Goal: Transaction & Acquisition: Purchase product/service

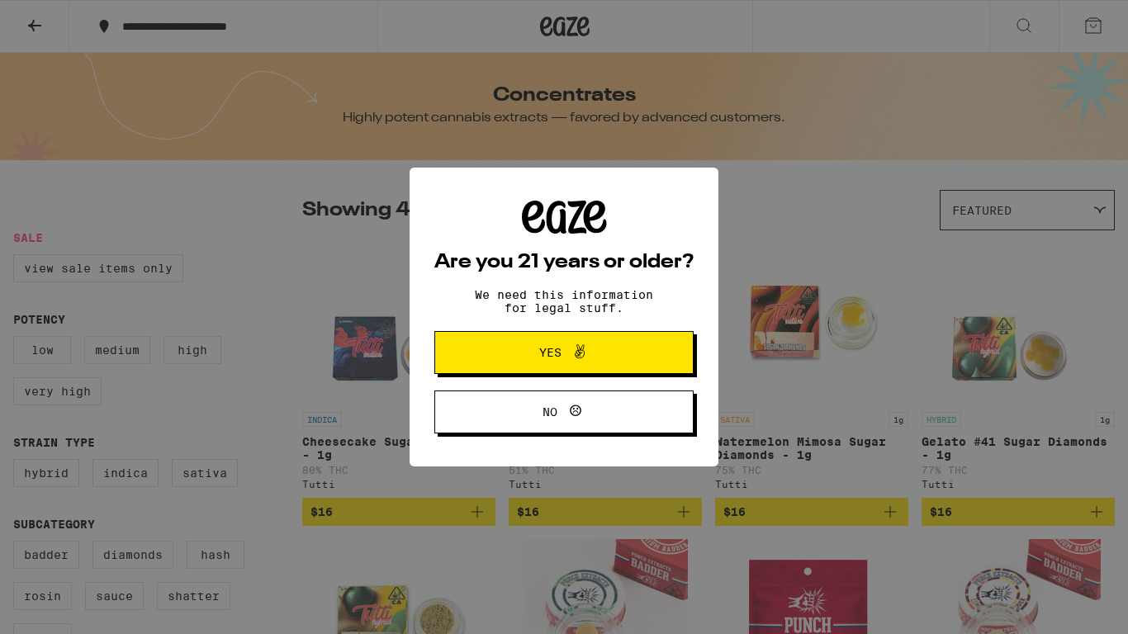
click at [595, 353] on span "Yes" at bounding box center [564, 352] width 126 height 21
click at [595, 353] on img "Open page for Tropicanna Cookies Live Hash - 1g from Tutti" at bounding box center [605, 321] width 165 height 165
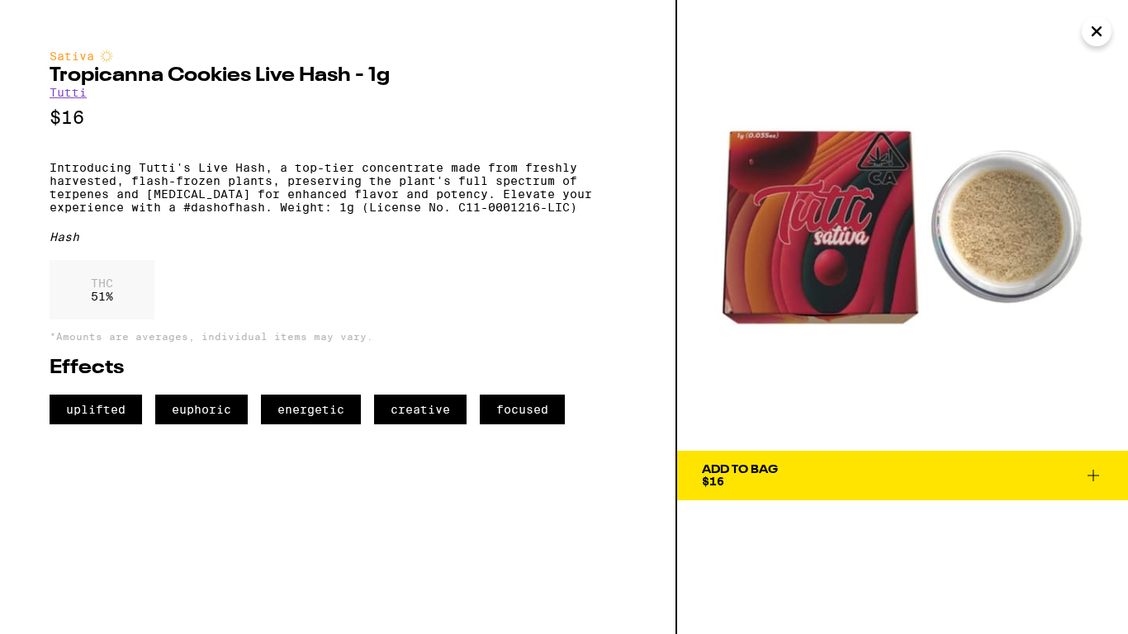
click at [1098, 37] on icon "Close" at bounding box center [1097, 31] width 20 height 25
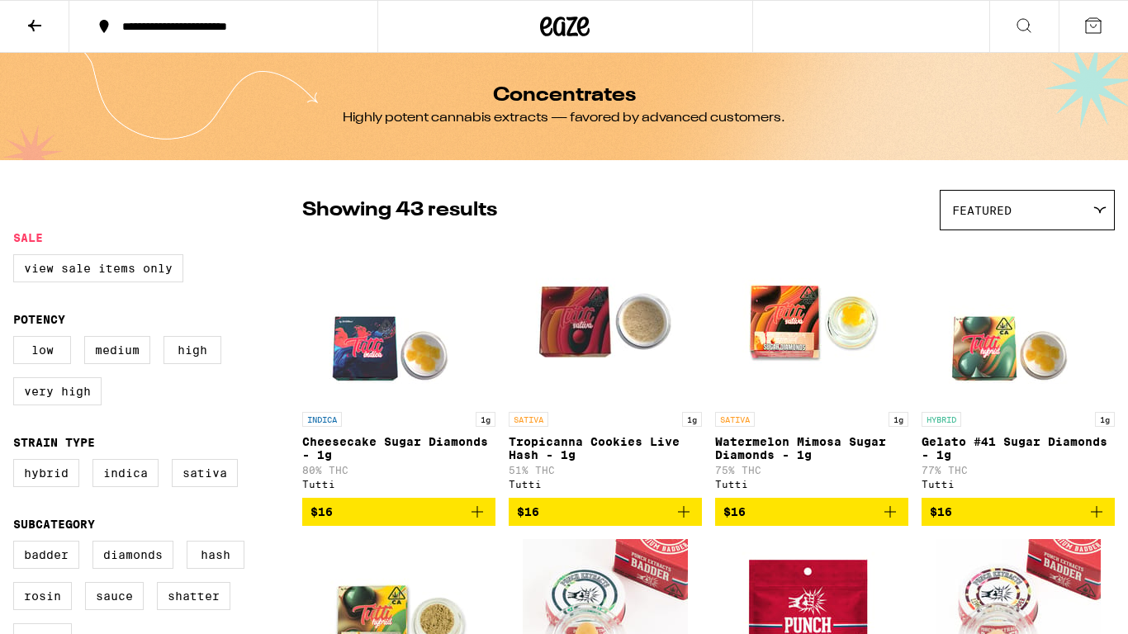
click at [699, 239] on link "SATIVA 1g Tropicanna Cookies Live Hash - 1g 51% THC Tutti" at bounding box center [605, 368] width 193 height 259
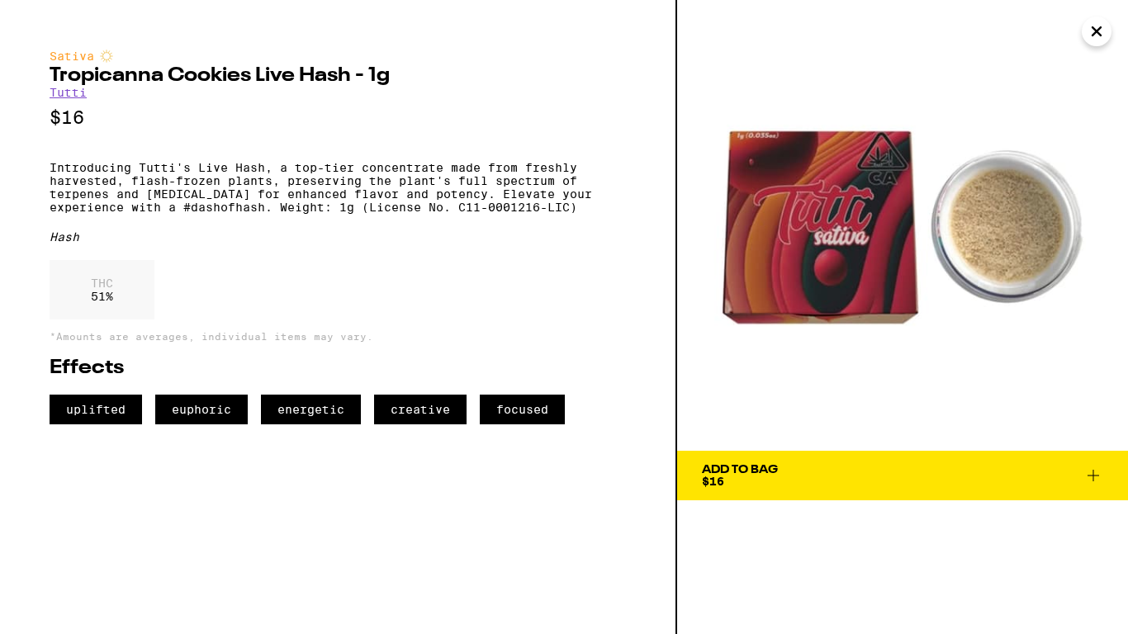
click at [1100, 21] on icon "Close" at bounding box center [1097, 31] width 20 height 25
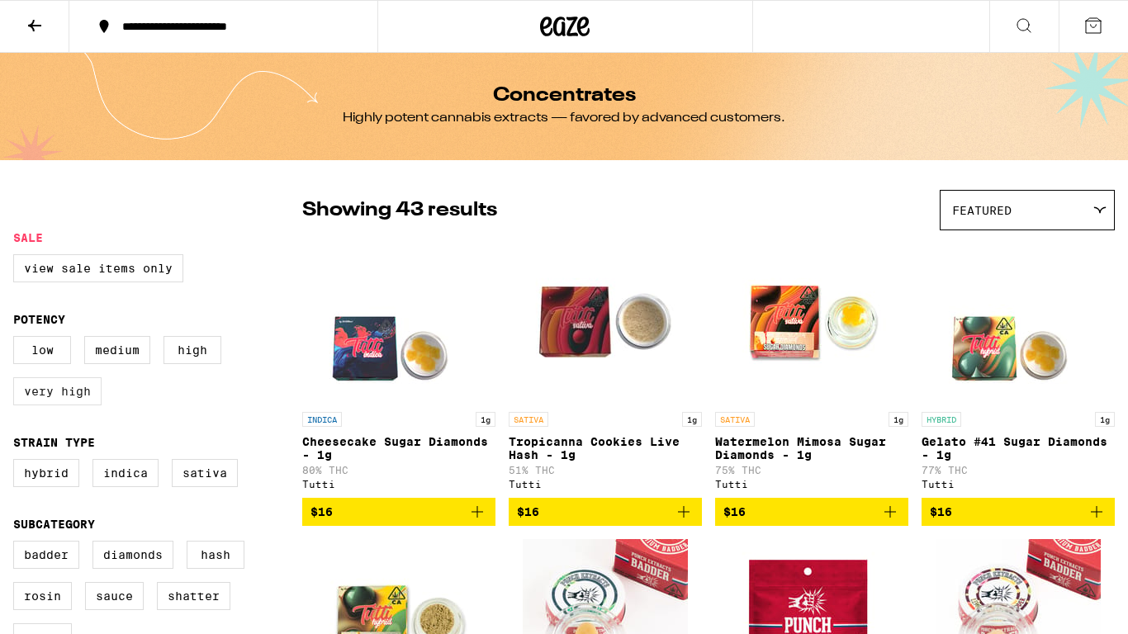
click at [82, 405] on label "Very High" at bounding box center [57, 391] width 88 height 28
click at [17, 339] on input "Very High" at bounding box center [17, 339] width 1 height 1
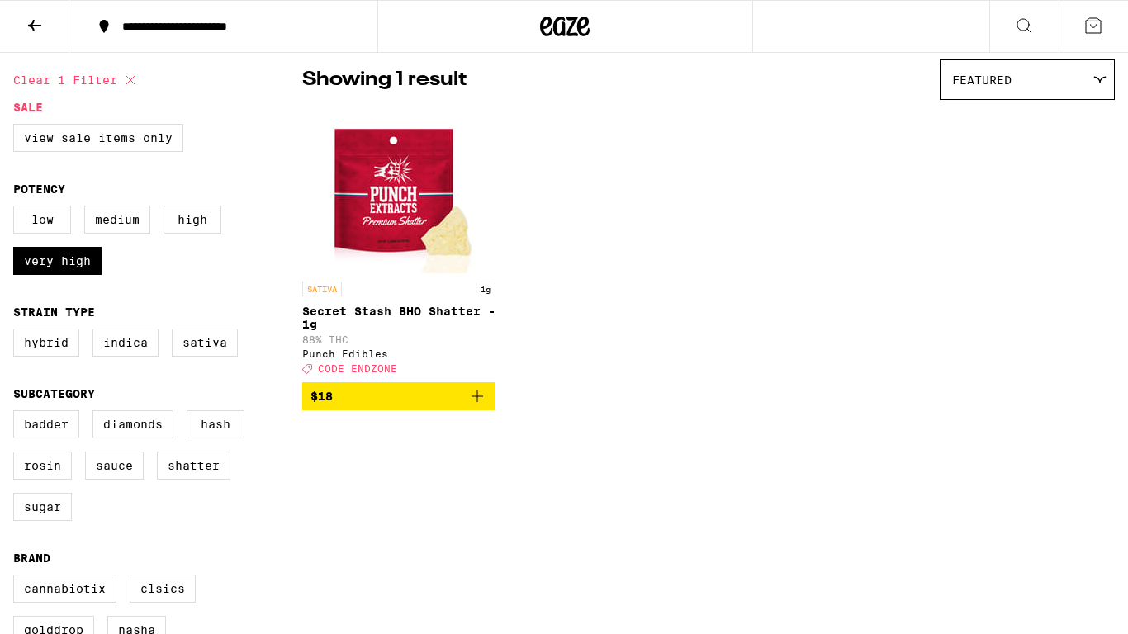
scroll to position [132, 0]
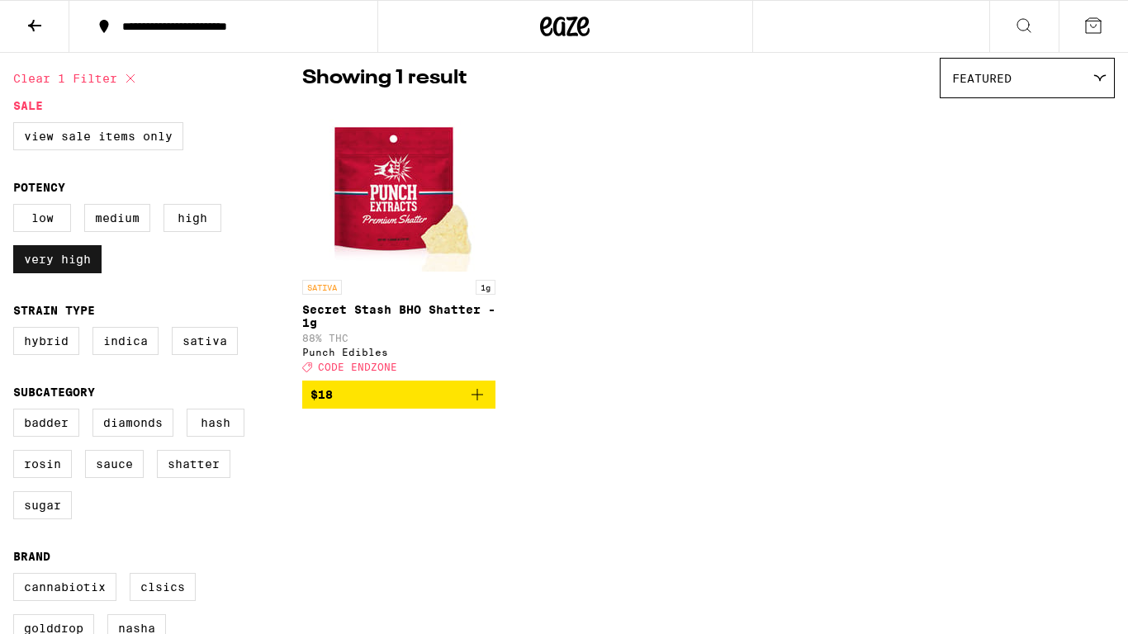
click at [57, 262] on label "Very High" at bounding box center [57, 259] width 88 height 28
click at [17, 207] on input "Very High" at bounding box center [17, 206] width 1 height 1
checkbox input "false"
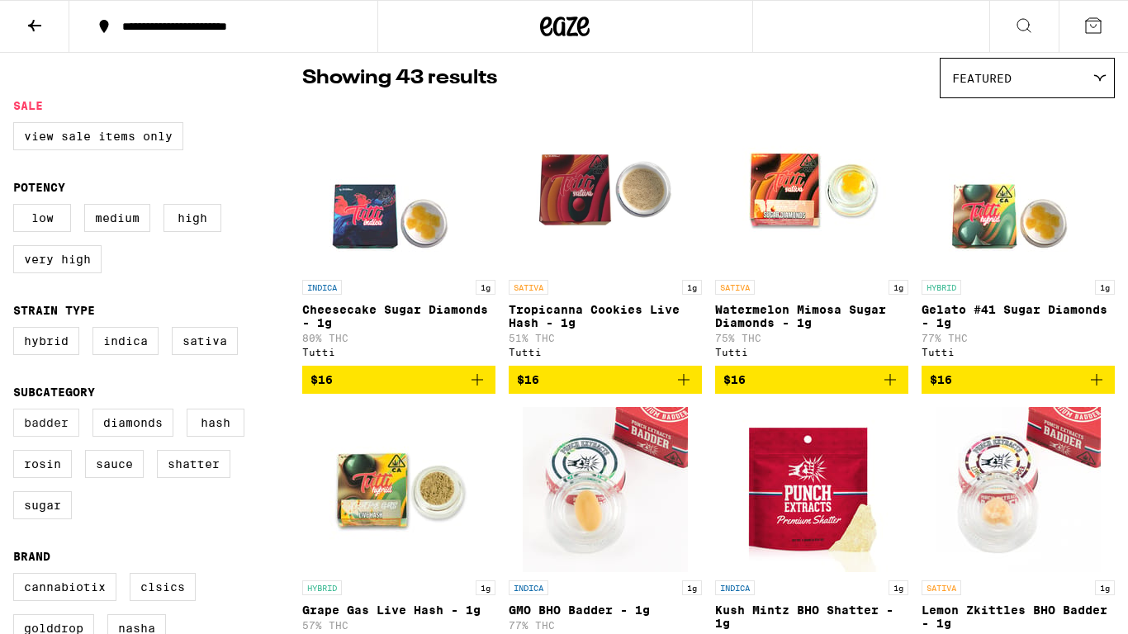
click at [57, 430] on label "Badder" at bounding box center [46, 423] width 66 height 28
click at [17, 412] on input "Badder" at bounding box center [17, 411] width 1 height 1
checkbox input "true"
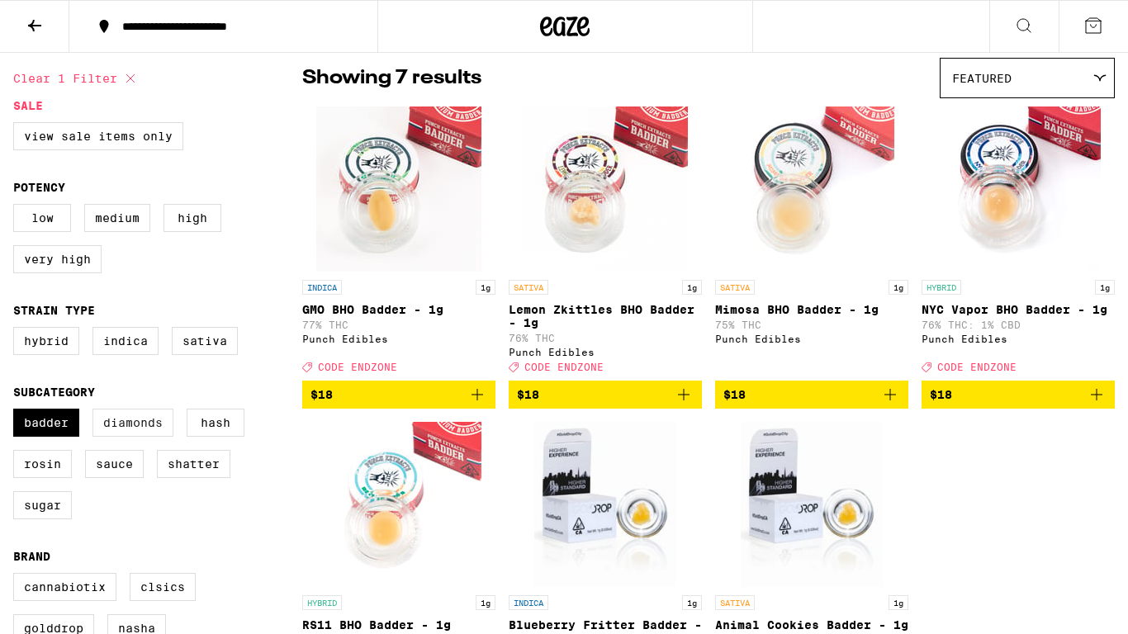
click at [126, 430] on label "Diamonds" at bounding box center [132, 423] width 81 height 28
click at [17, 412] on input "Diamonds" at bounding box center [17, 411] width 1 height 1
checkbox input "true"
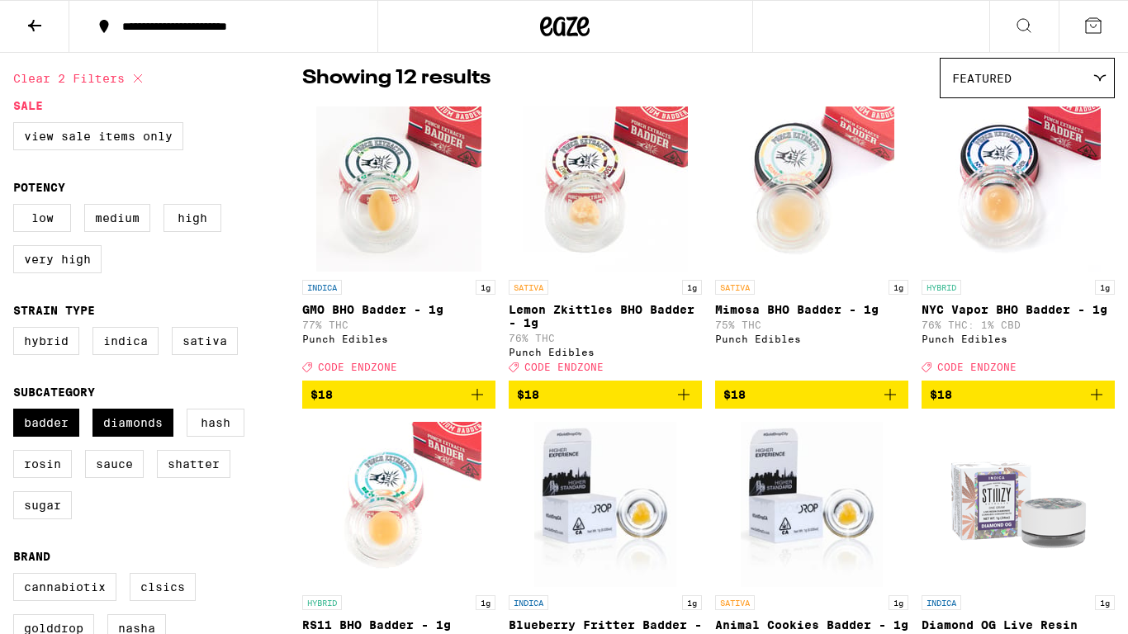
click at [249, 430] on div "Badder Diamonds Hash Rosin Sauce Shatter Sugar" at bounding box center [157, 471] width 289 height 124
click at [227, 430] on label "Hash" at bounding box center [216, 423] width 58 height 28
click at [17, 412] on input "Hash" at bounding box center [17, 411] width 1 height 1
checkbox input "true"
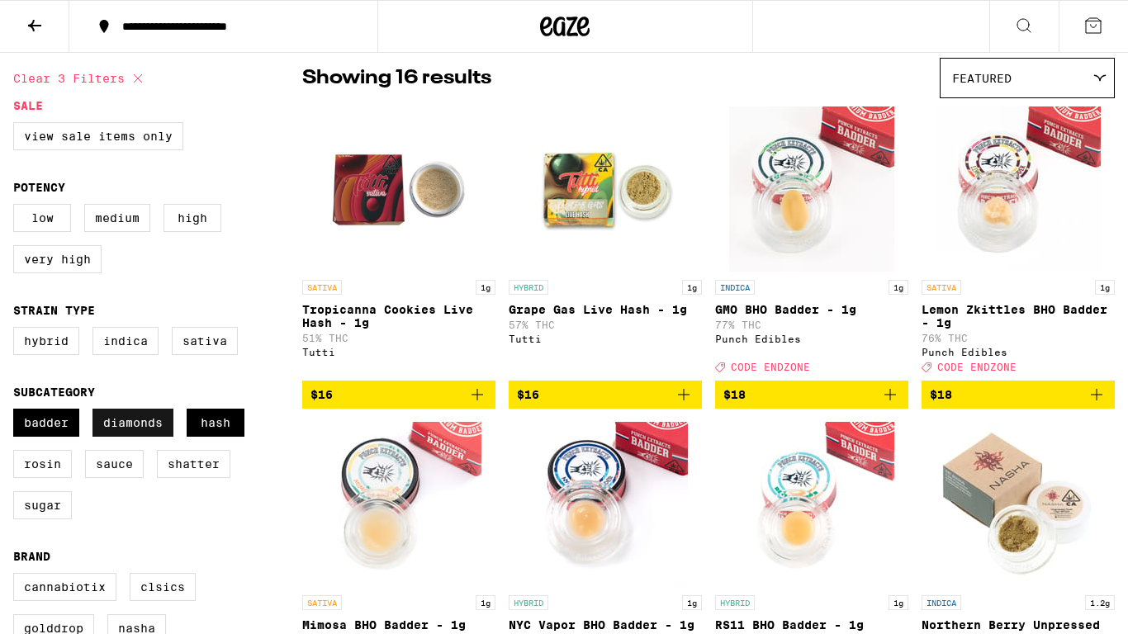
click at [164, 430] on label "Diamonds" at bounding box center [132, 423] width 81 height 28
click at [17, 412] on input "Diamonds" at bounding box center [17, 411] width 1 height 1
checkbox input "false"
click at [221, 430] on label "Hash" at bounding box center [216, 423] width 58 height 28
click at [17, 412] on input "Hash" at bounding box center [17, 411] width 1 height 1
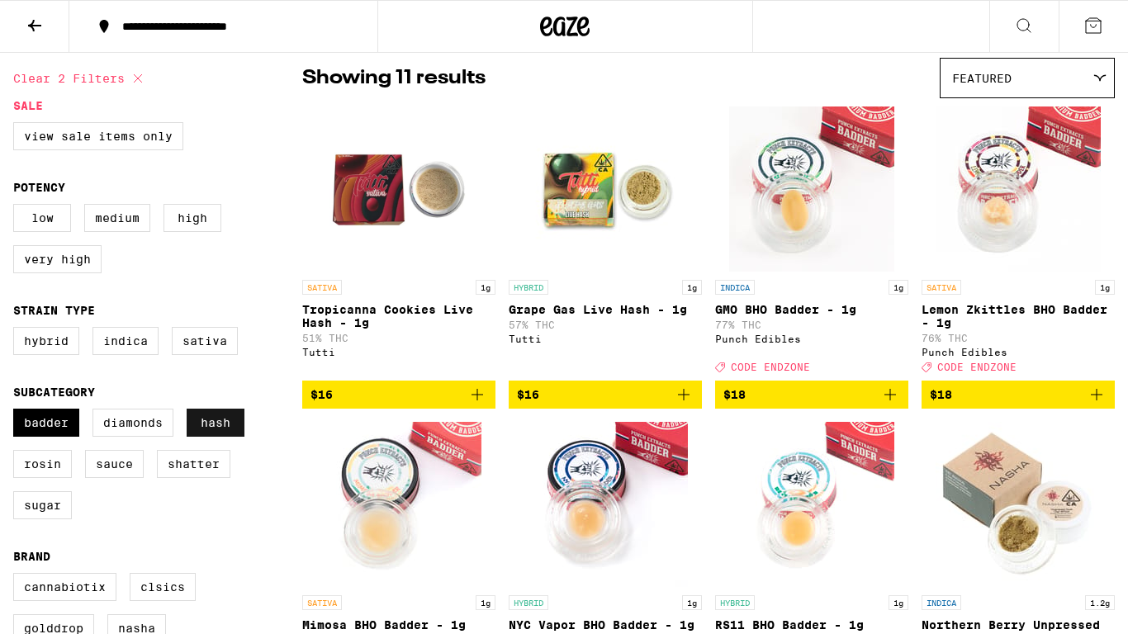
checkbox input "false"
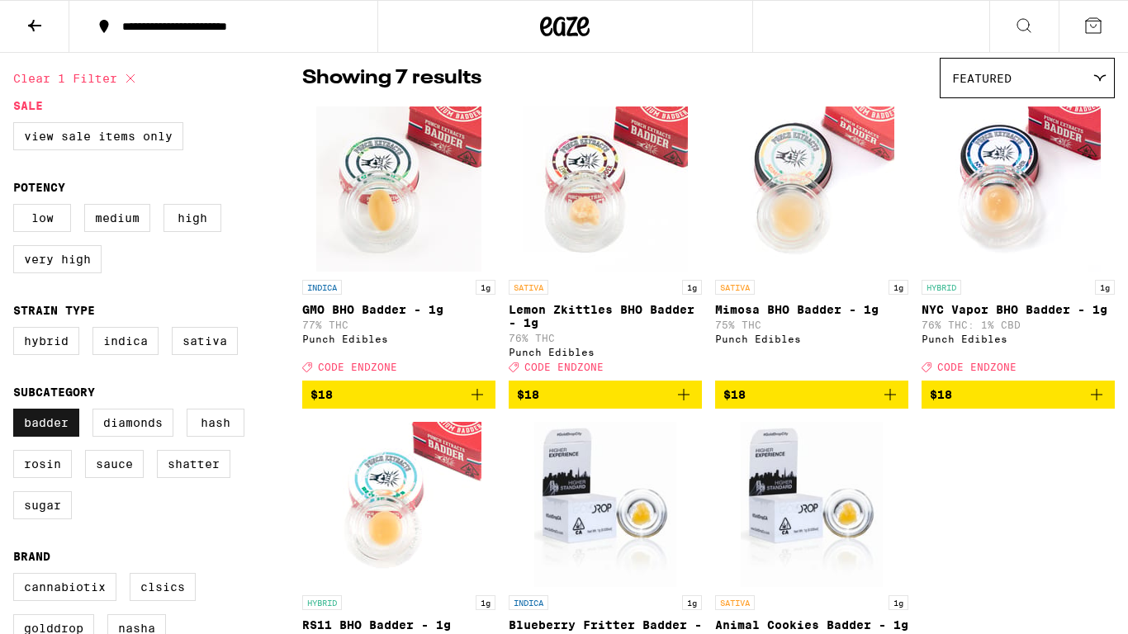
click at [37, 430] on label "Badder" at bounding box center [46, 423] width 66 height 28
click at [17, 412] on input "Badder" at bounding box center [17, 411] width 1 height 1
checkbox input "false"
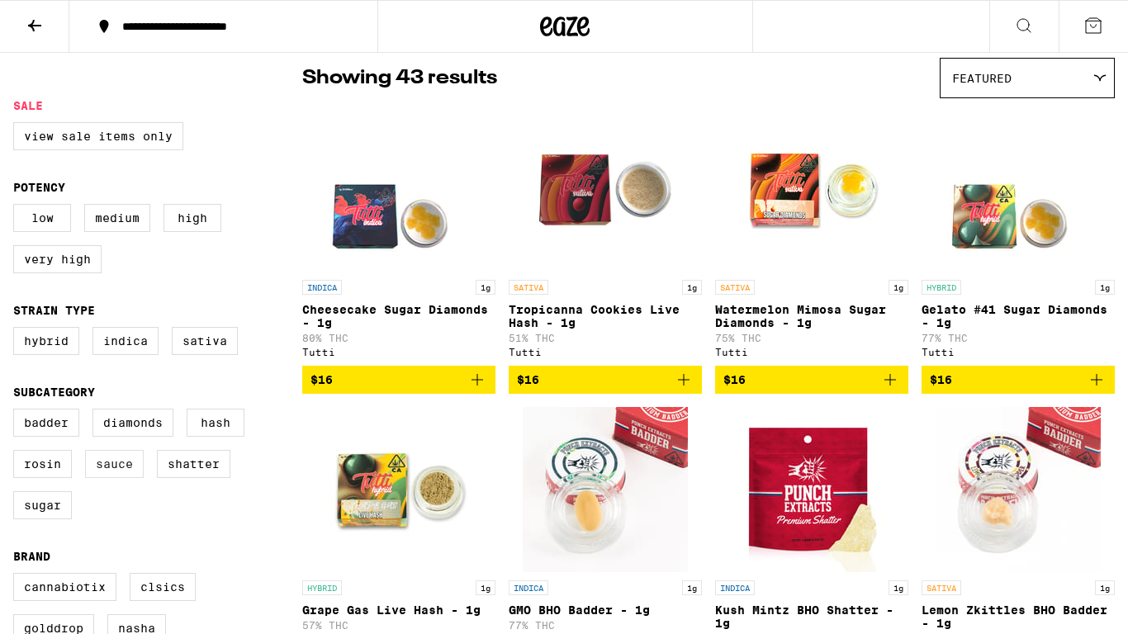
click at [92, 477] on label "Sauce" at bounding box center [114, 464] width 59 height 28
click at [17, 412] on input "Sauce" at bounding box center [17, 411] width 1 height 1
checkbox input "true"
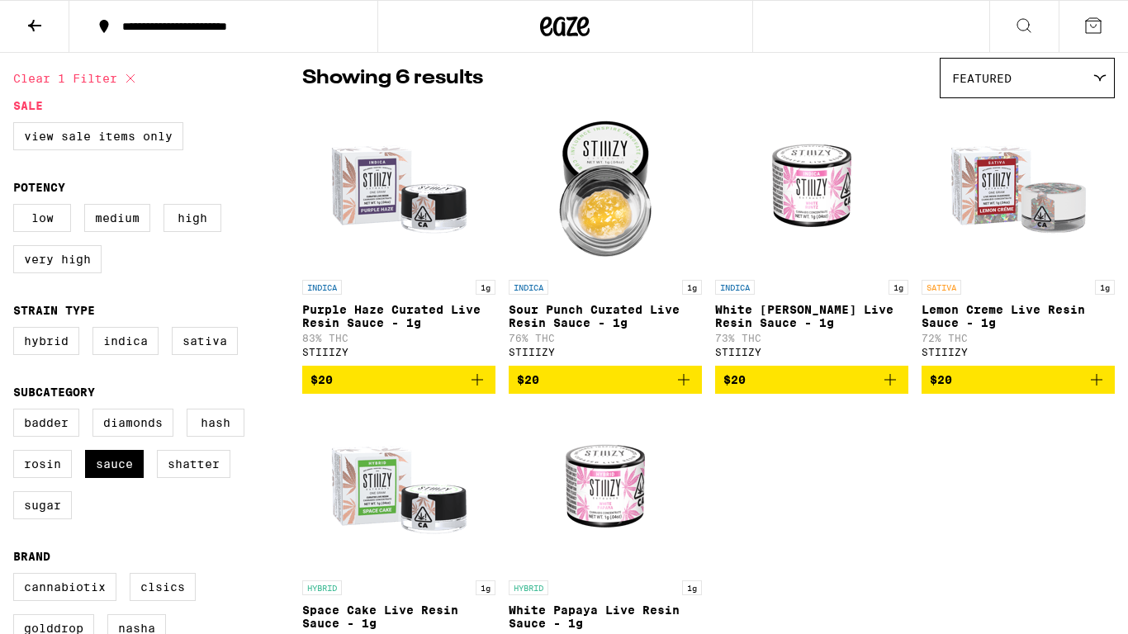
click at [756, 477] on div "INDICA 1g Purple Haze Curated Live Resin Sauce - 1g 83% THC STIIIZY $20 INDICA …" at bounding box center [708, 401] width 812 height 588
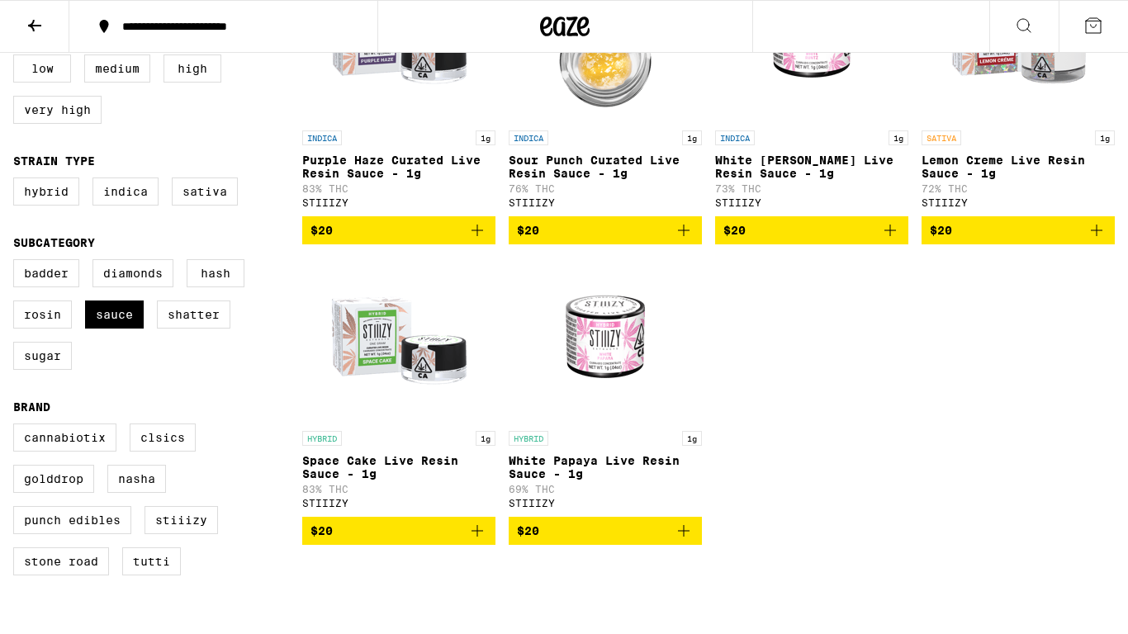
scroll to position [297, 0]
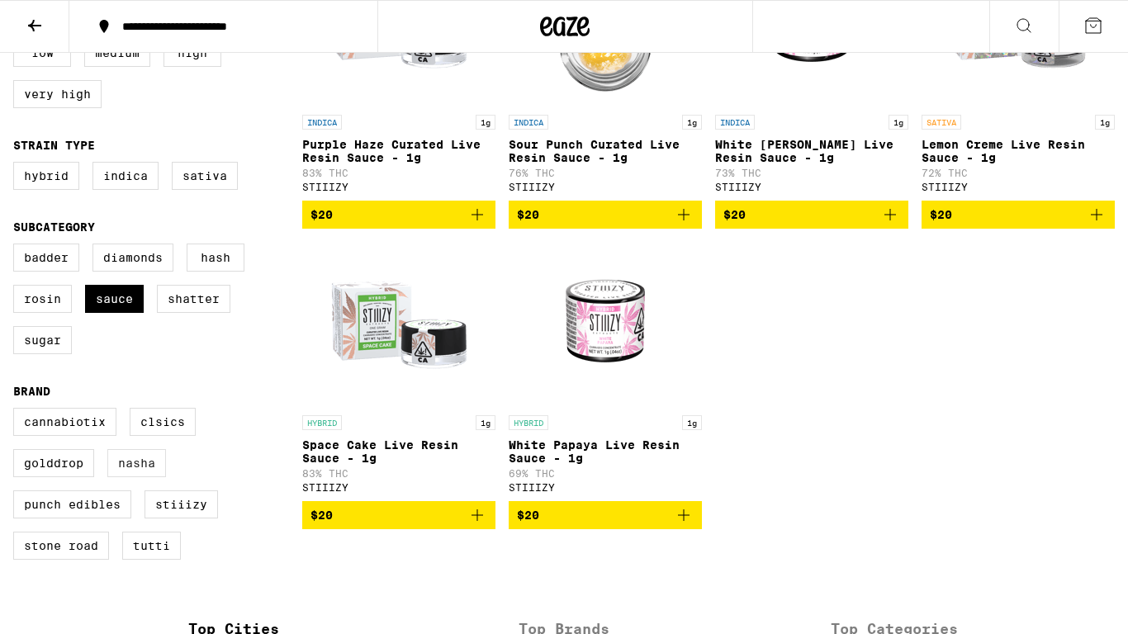
click at [126, 477] on label "NASHA" at bounding box center [136, 463] width 59 height 28
click at [17, 411] on input "NASHA" at bounding box center [17, 410] width 1 height 1
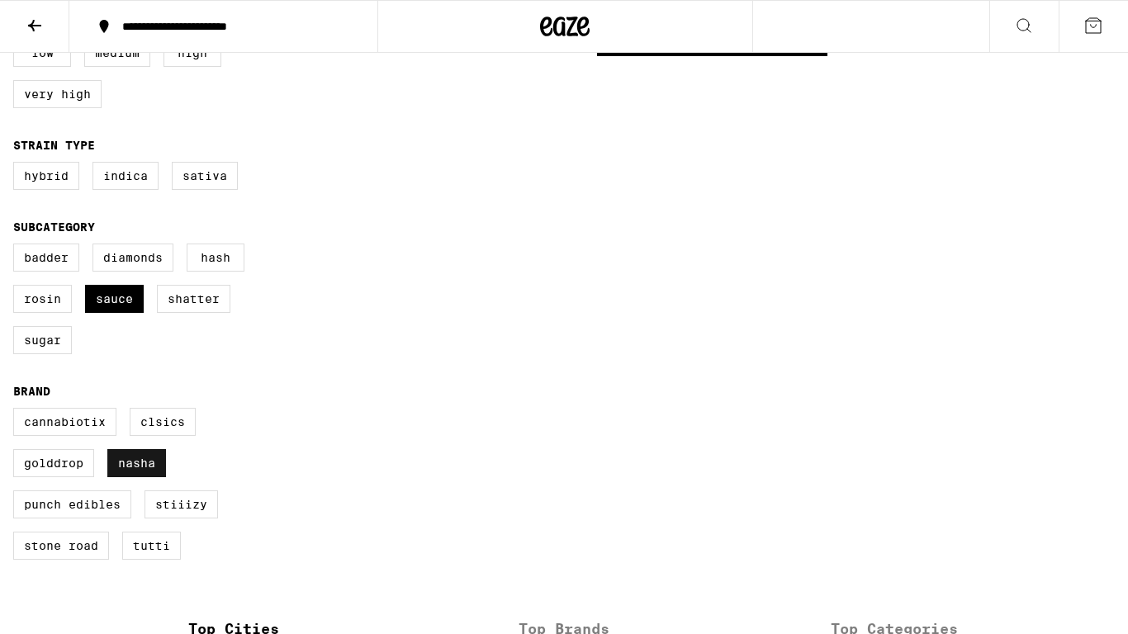
click at [126, 477] on label "NASHA" at bounding box center [136, 463] width 59 height 28
click at [17, 411] on input "NASHA" at bounding box center [17, 410] width 1 height 1
checkbox input "false"
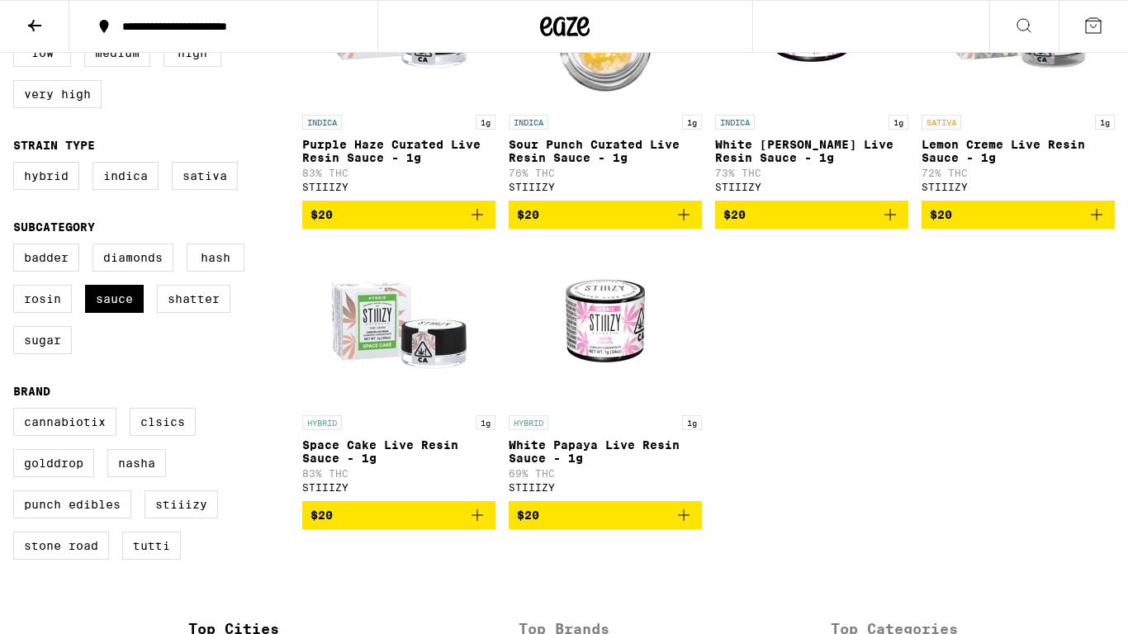
click at [1037, 32] on button at bounding box center [1023, 27] width 69 height 52
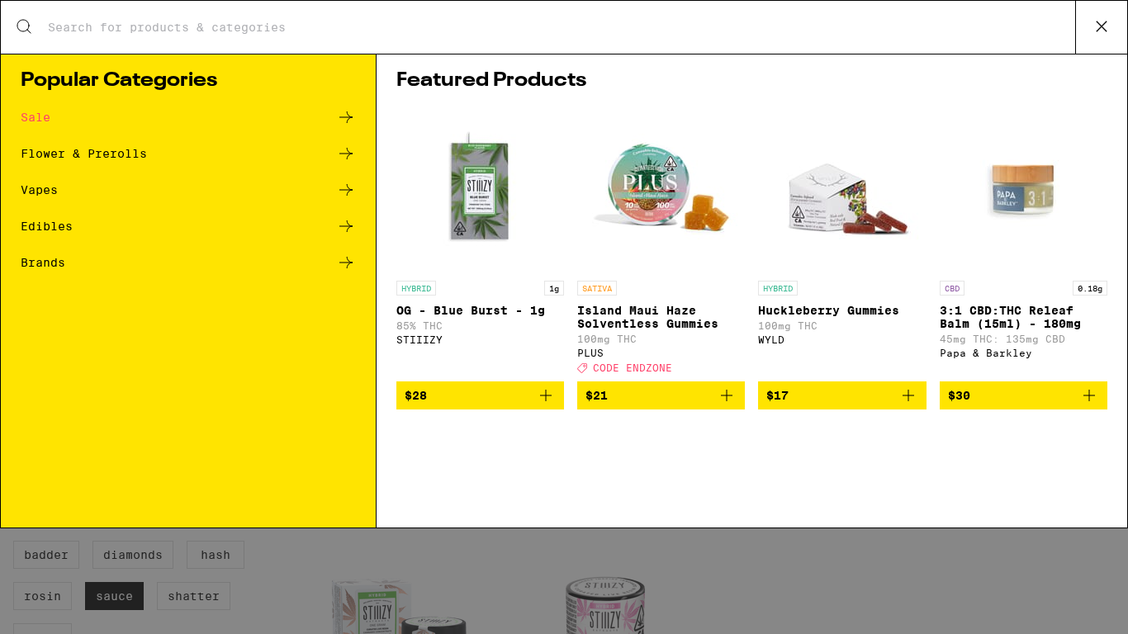
click at [299, 144] on div "Flower & Prerolls" at bounding box center [188, 154] width 335 height 20
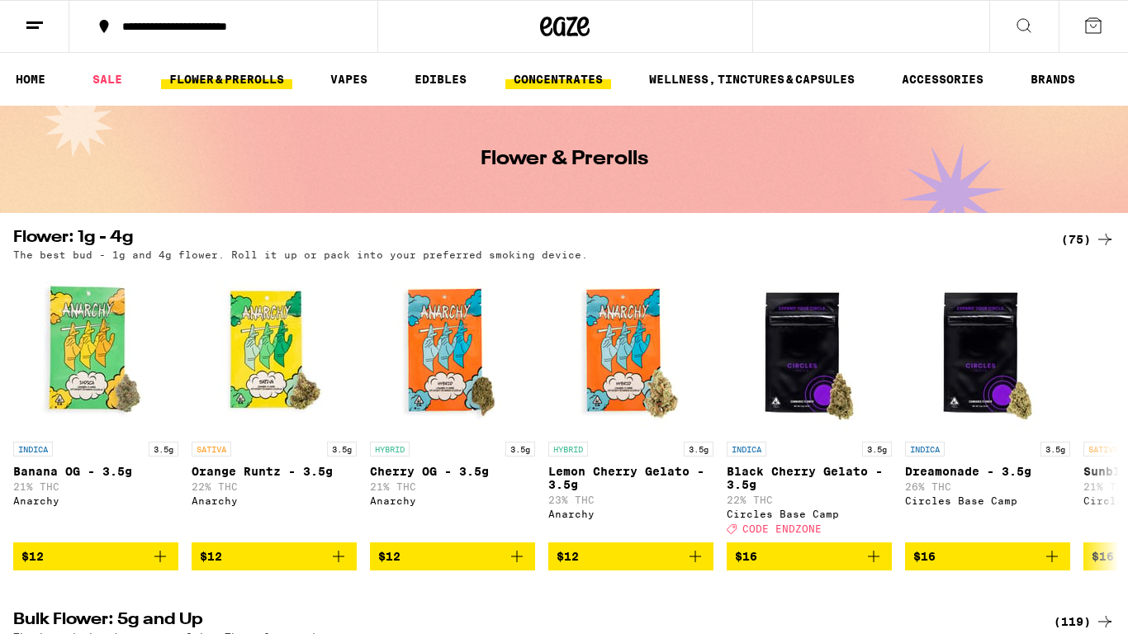
click at [529, 80] on link "CONCENTRATES" at bounding box center [558, 79] width 106 height 20
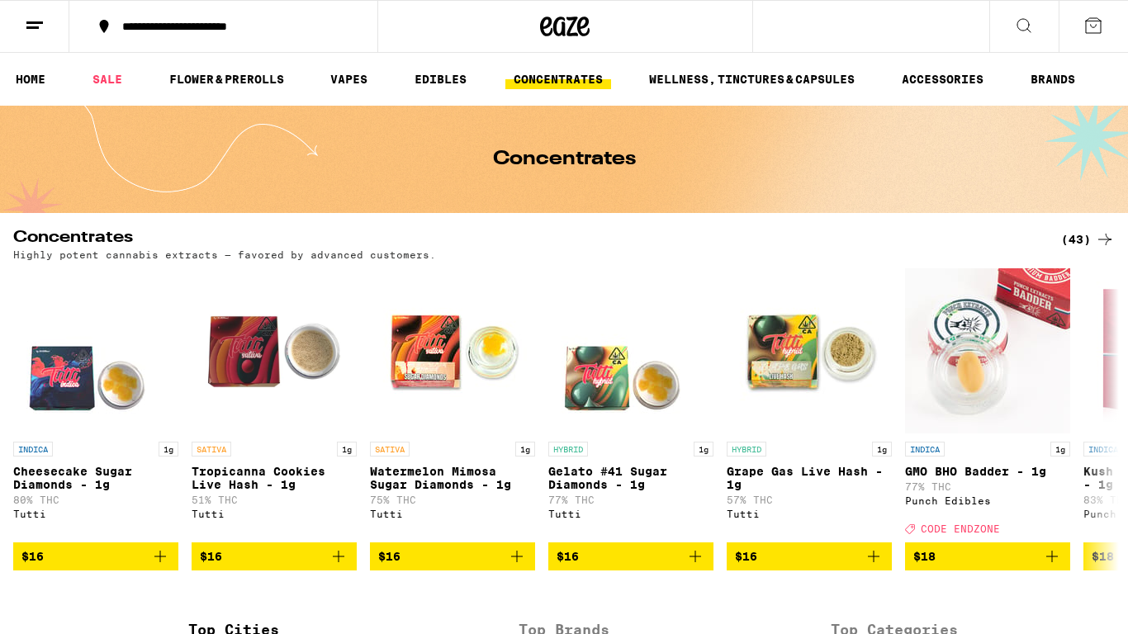
click at [51, 45] on button at bounding box center [34, 27] width 69 height 52
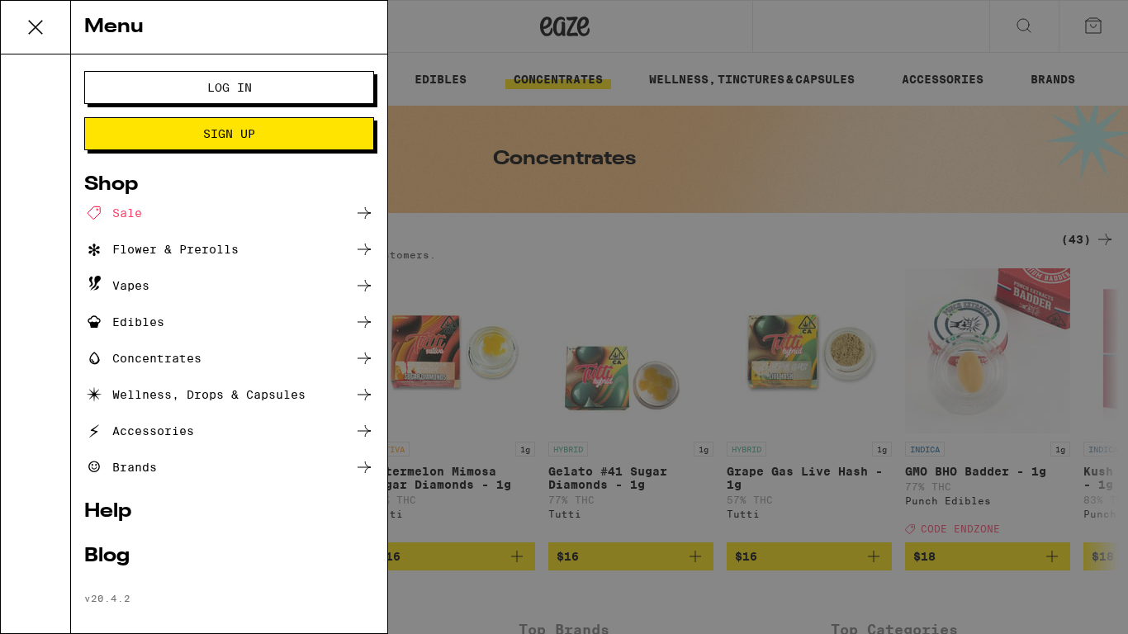
drag, startPoint x: 640, startPoint y: 211, endPoint x: 673, endPoint y: 211, distance: 33.0
click at [673, 211] on div "Menu Log In Sign Up Shop Sale Flower & Prerolls Vapes Edibles Concentrates Well…" at bounding box center [564, 317] width 1128 height 634
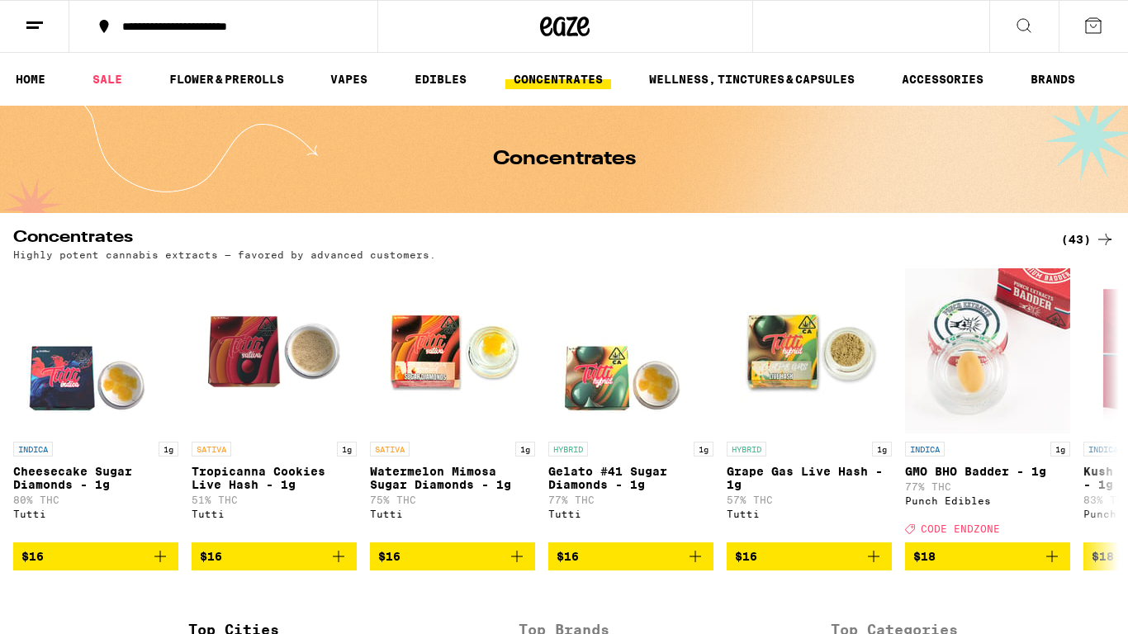
click at [1011, 14] on button at bounding box center [1023, 27] width 69 height 52
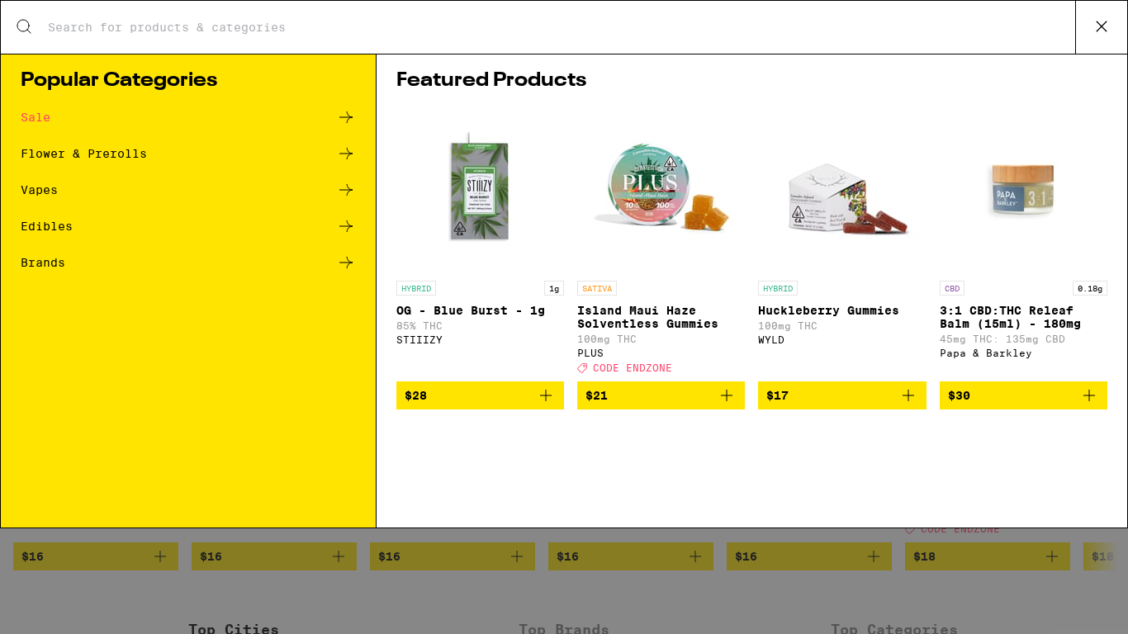
click at [1119, 32] on button at bounding box center [1101, 27] width 52 height 53
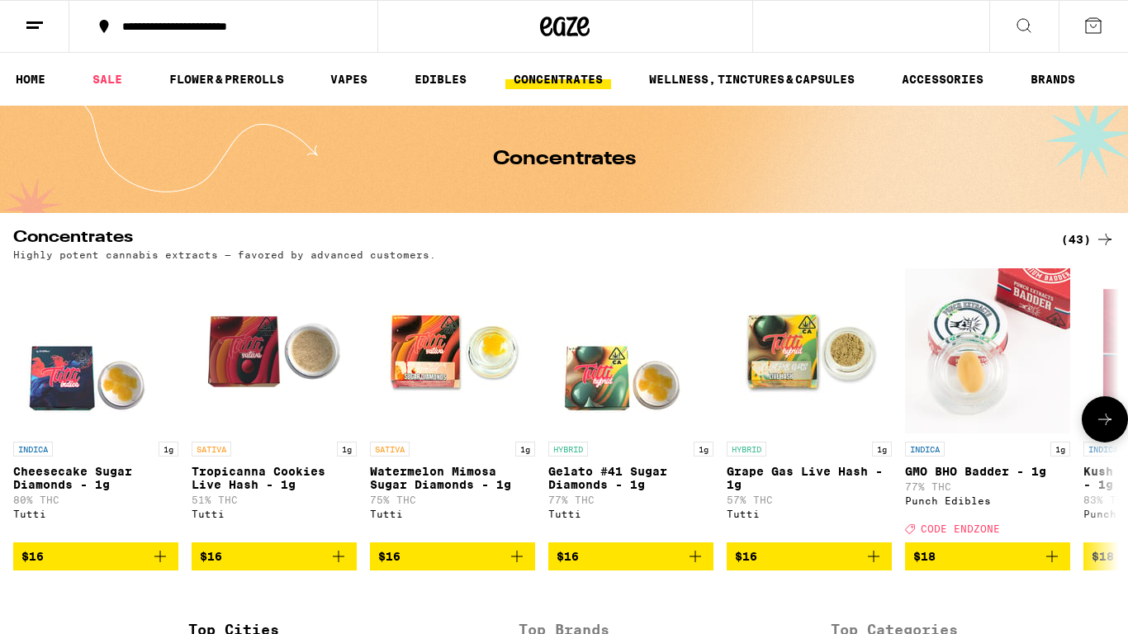
click at [643, 566] on span "$16" at bounding box center [631, 557] width 149 height 20
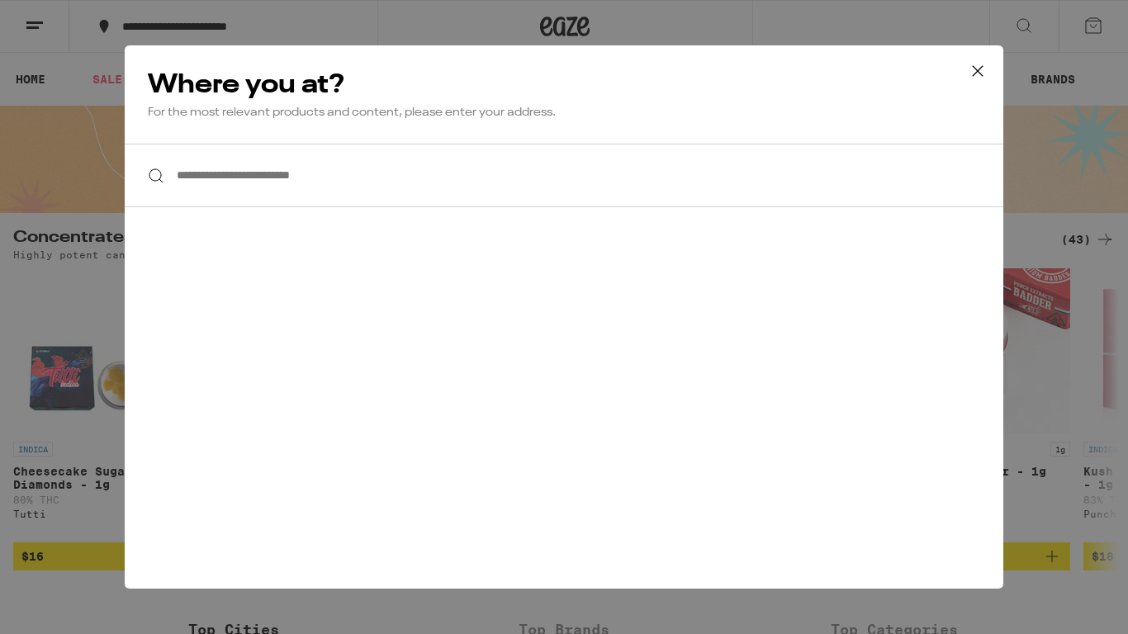
click at [446, 187] on input "**********" at bounding box center [564, 176] width 879 height 64
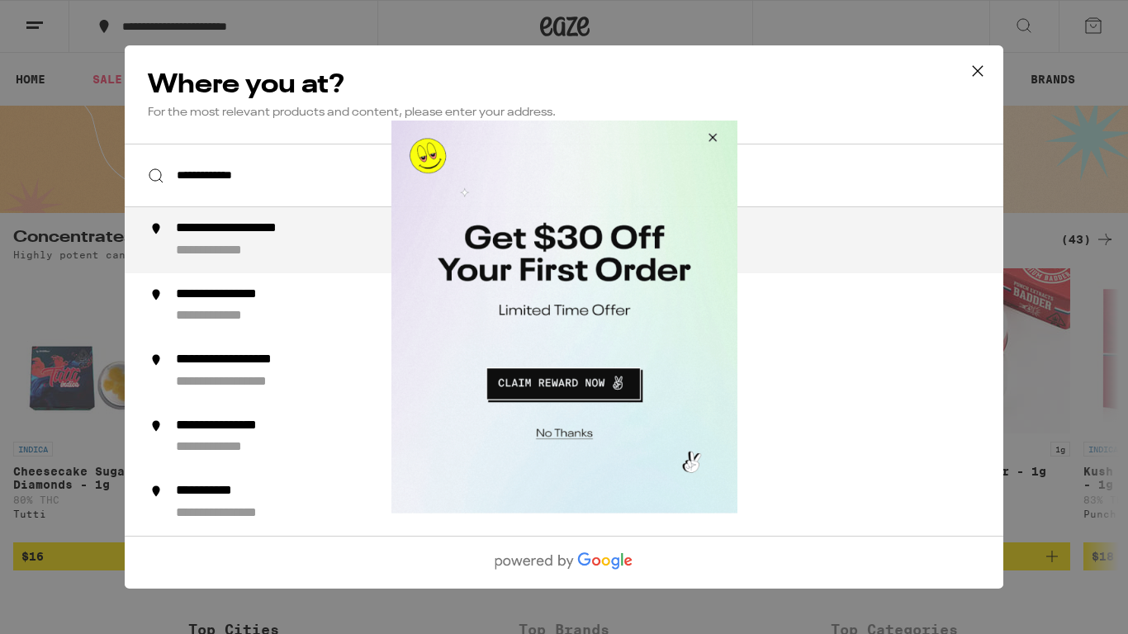
click at [717, 137] on button "Close Modal" at bounding box center [709, 141] width 45 height 40
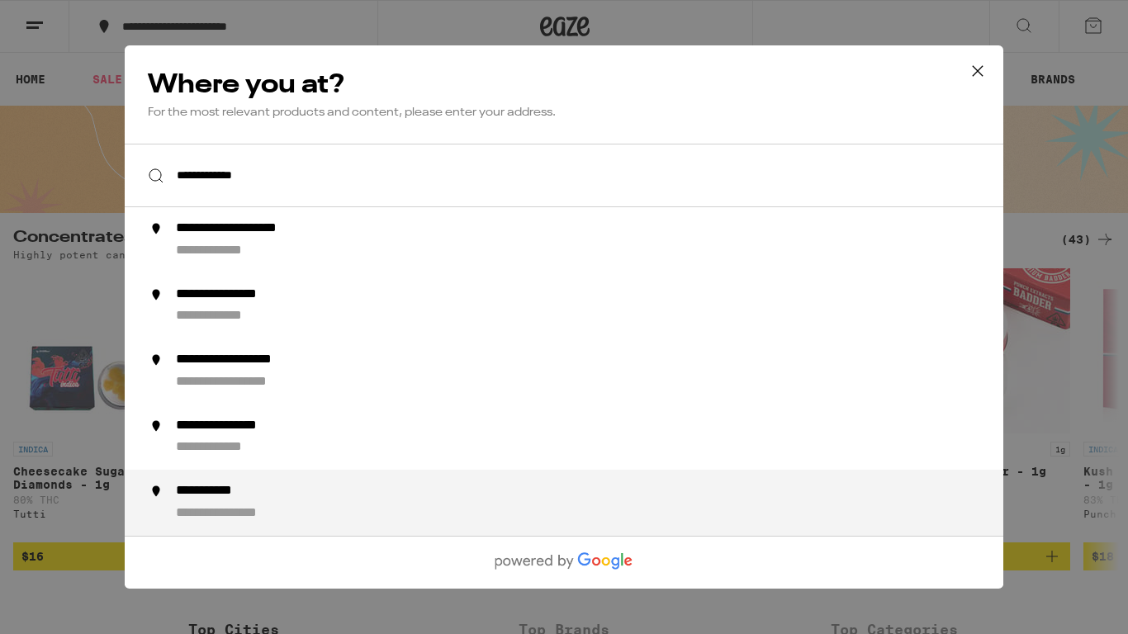
click at [239, 519] on div "**********" at bounding box center [244, 513] width 136 height 17
type input "**********"
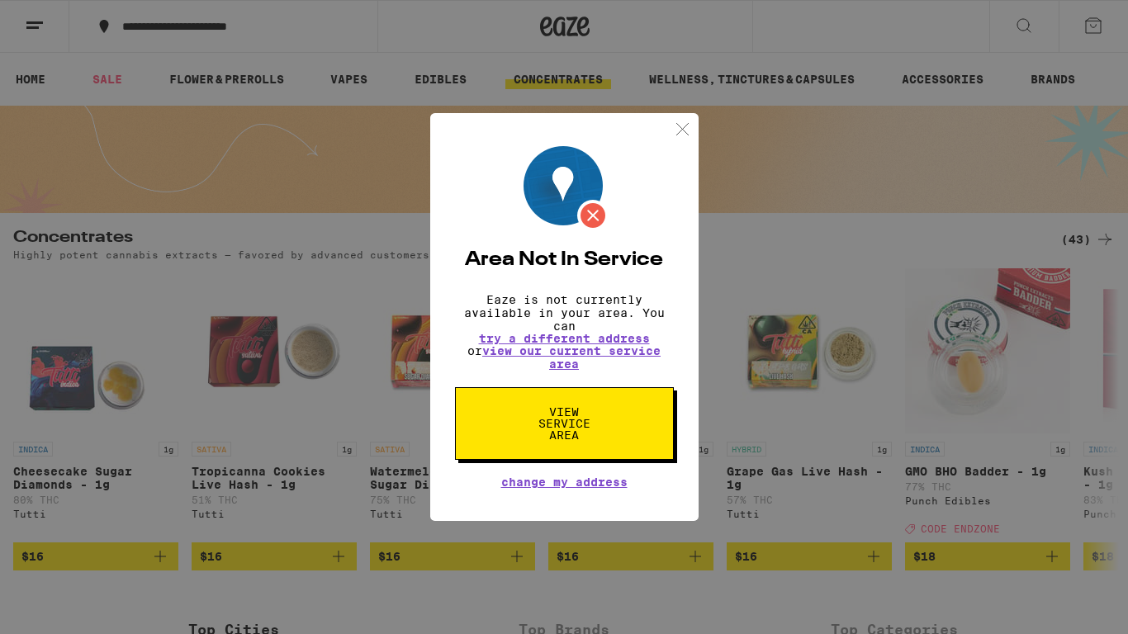
click at [609, 431] on button "View Service Area" at bounding box center [564, 423] width 219 height 73
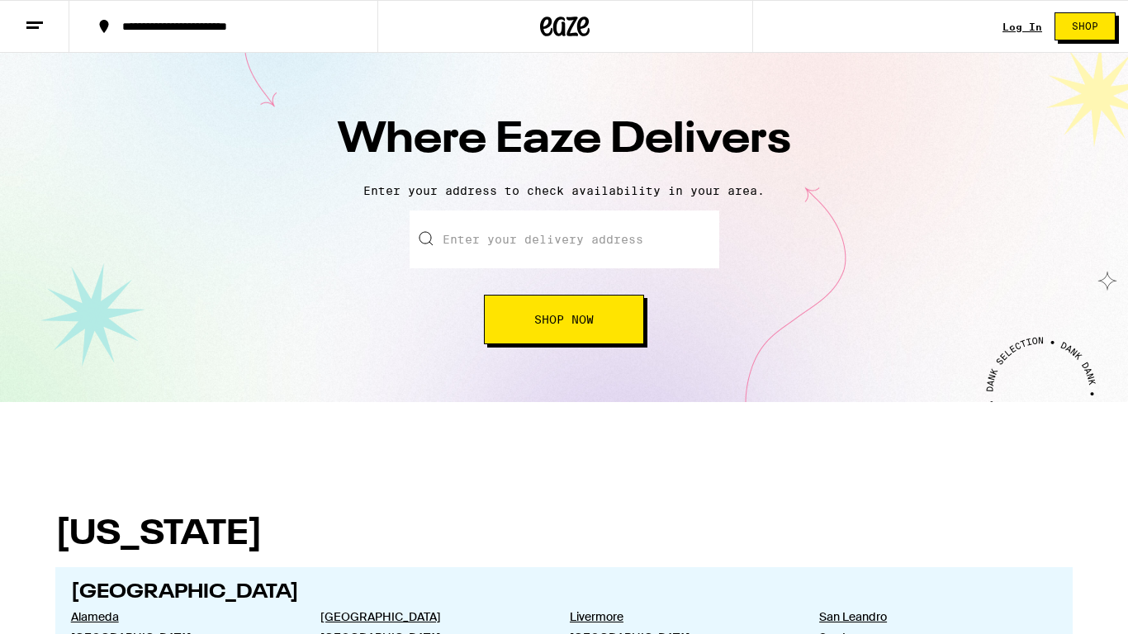
click at [613, 260] on input "text" at bounding box center [565, 240] width 310 height 58
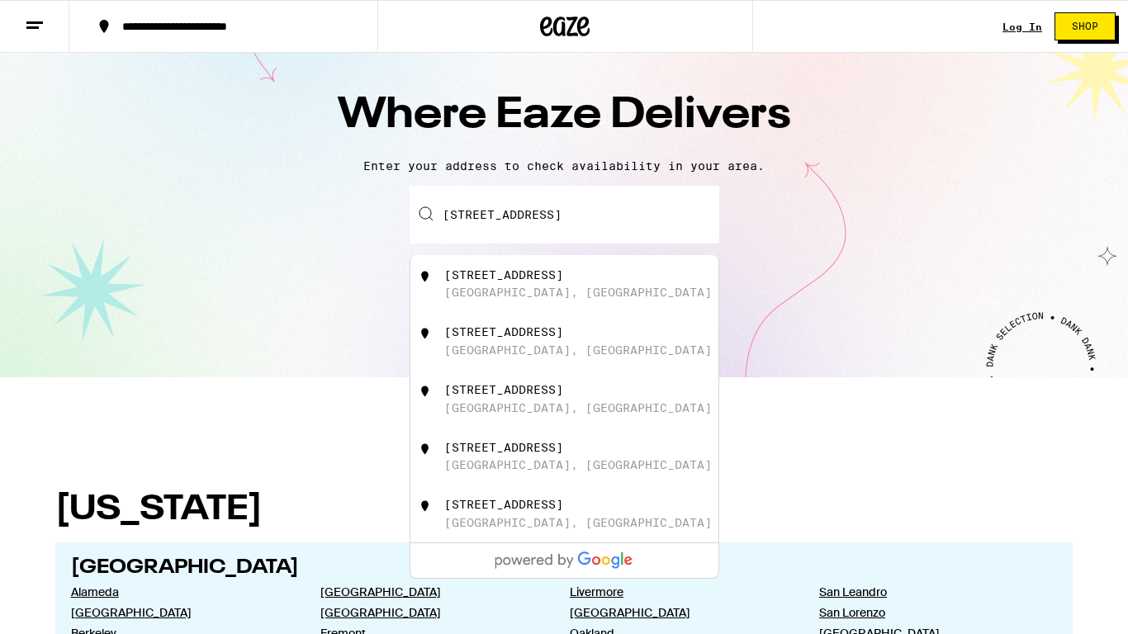
scroll to position [24, 0]
click at [542, 291] on div "[STREET_ADDRESS]" at bounding box center [591, 284] width 295 height 31
type input "[STREET_ADDRESS]"
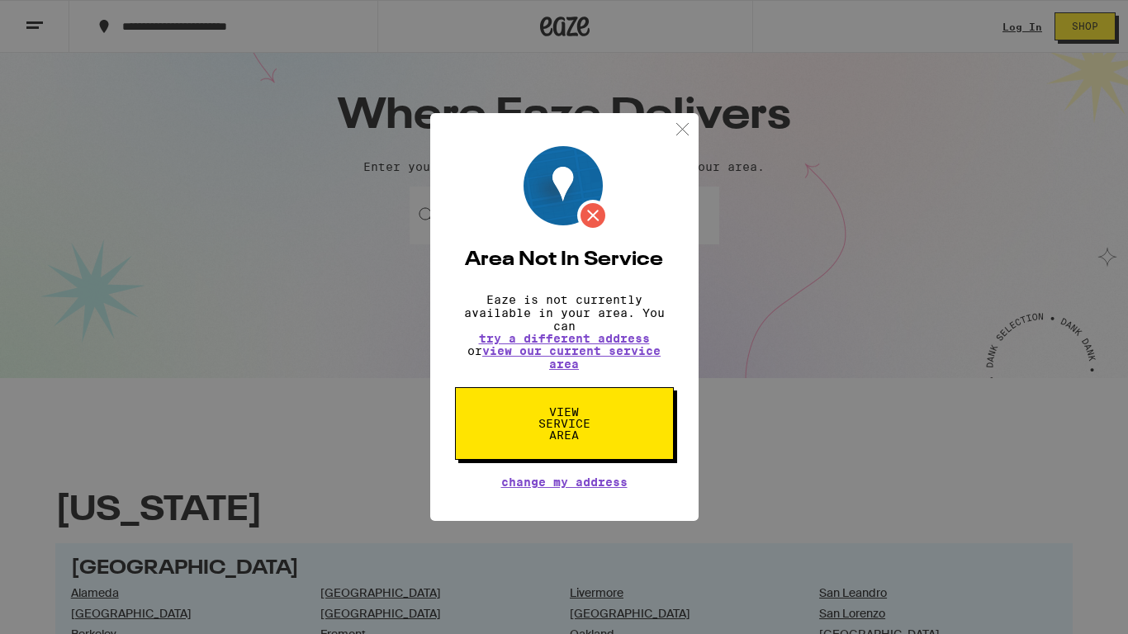
click at [688, 131] on img at bounding box center [682, 129] width 21 height 21
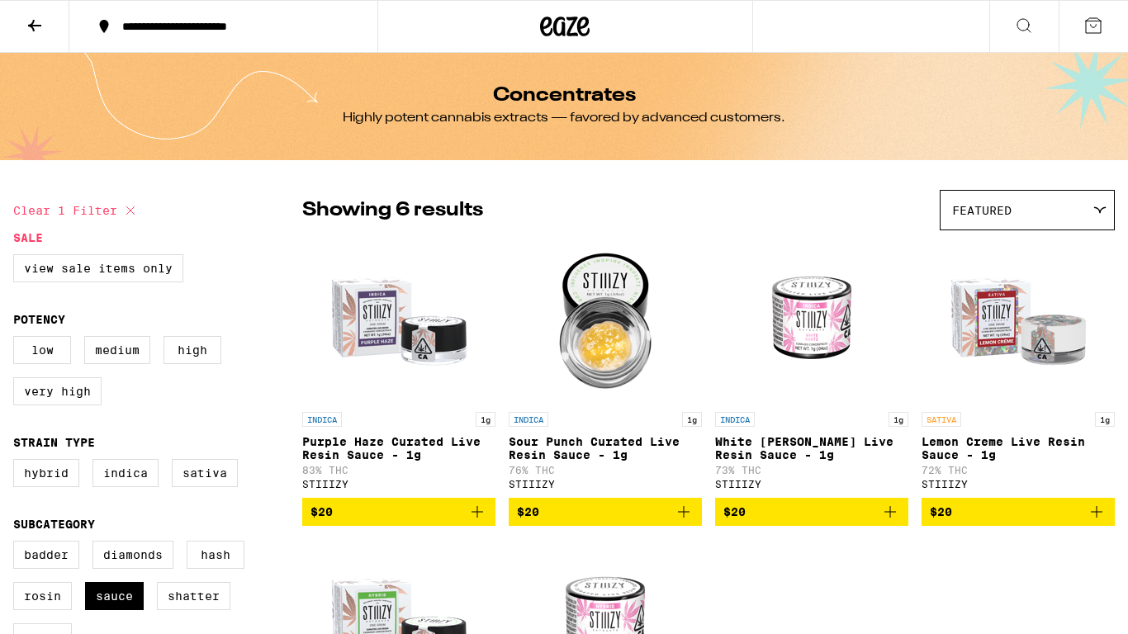
scroll to position [297, 0]
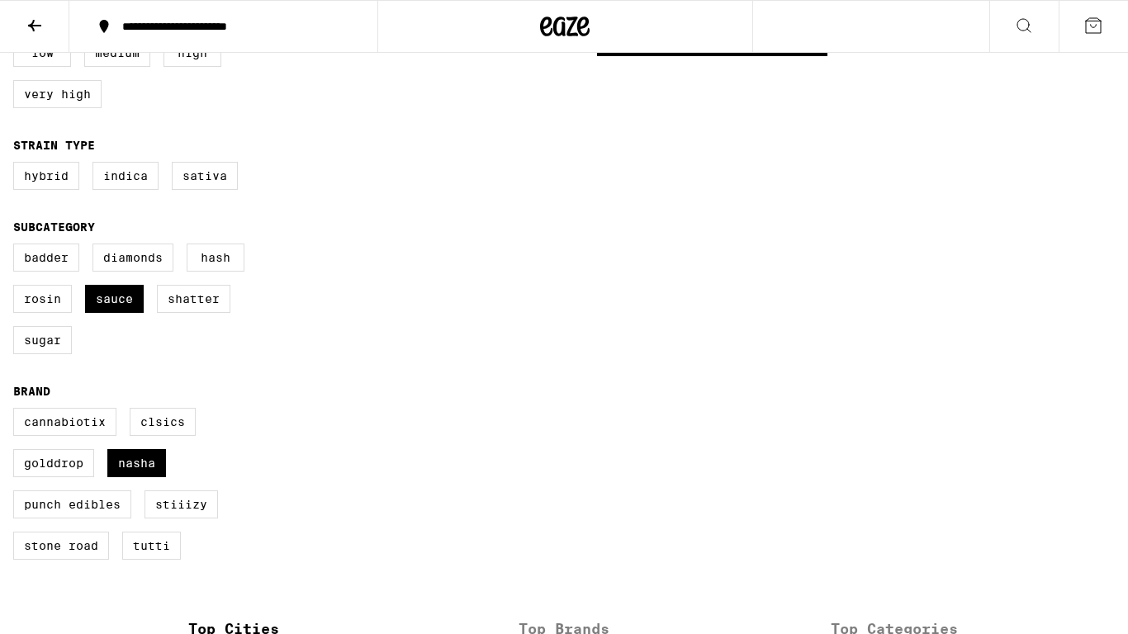
checkbox input "false"
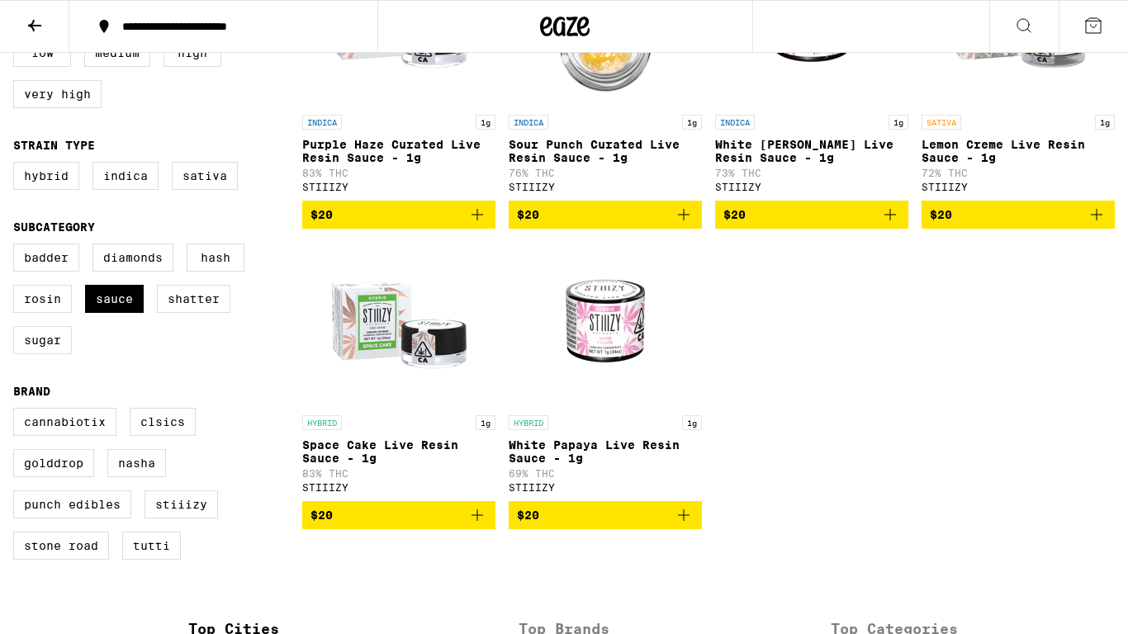
checkbox input "false"
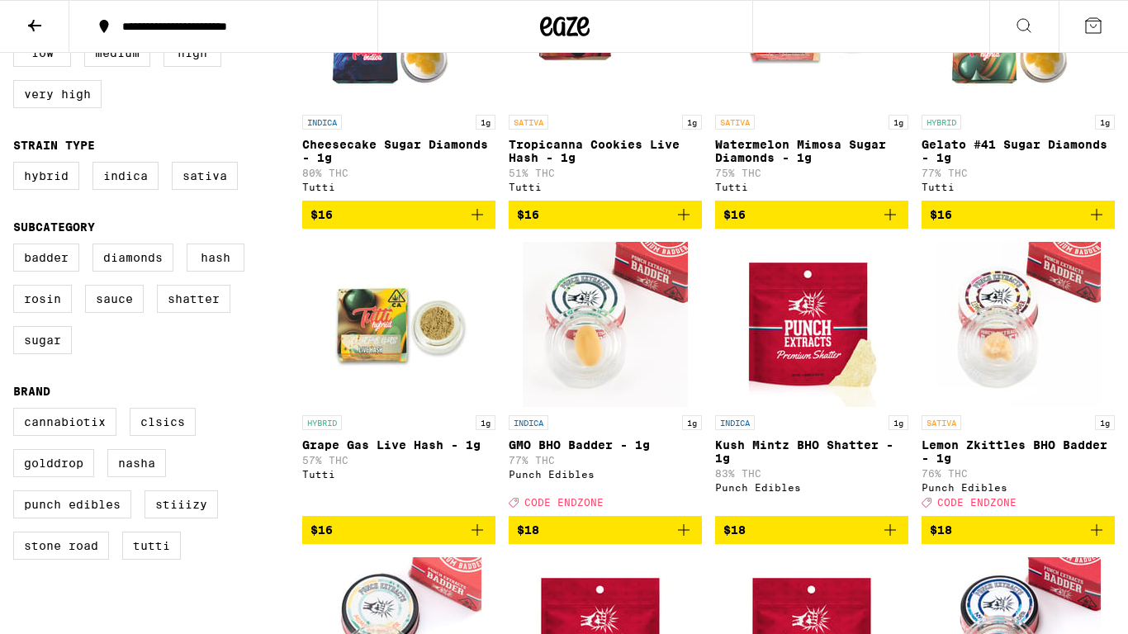
scroll to position [132, 0]
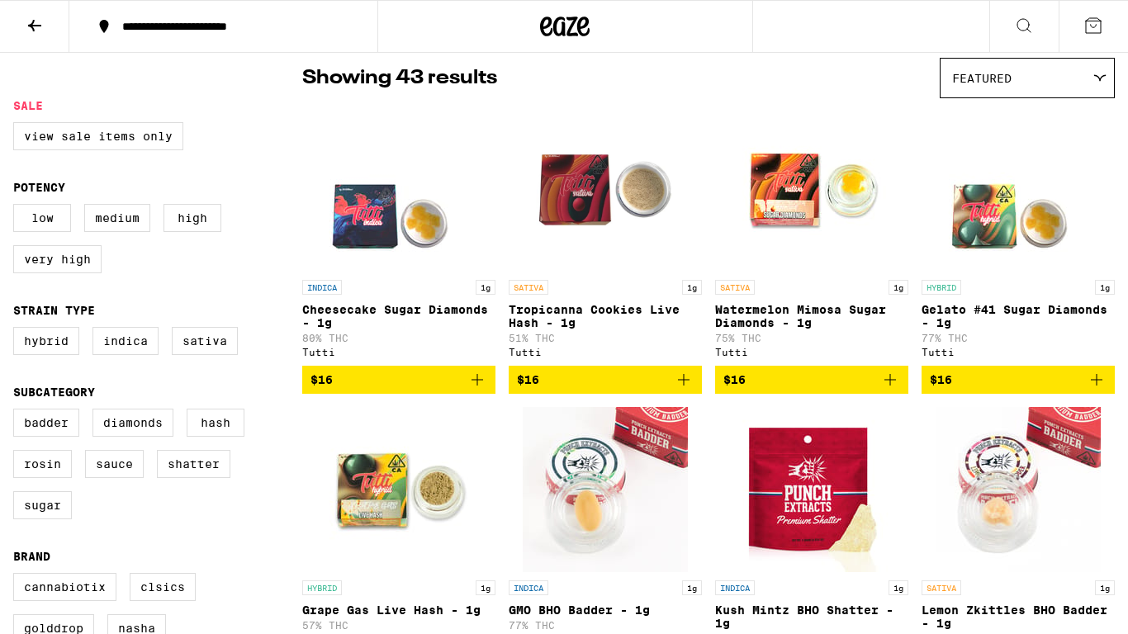
checkbox input "true"
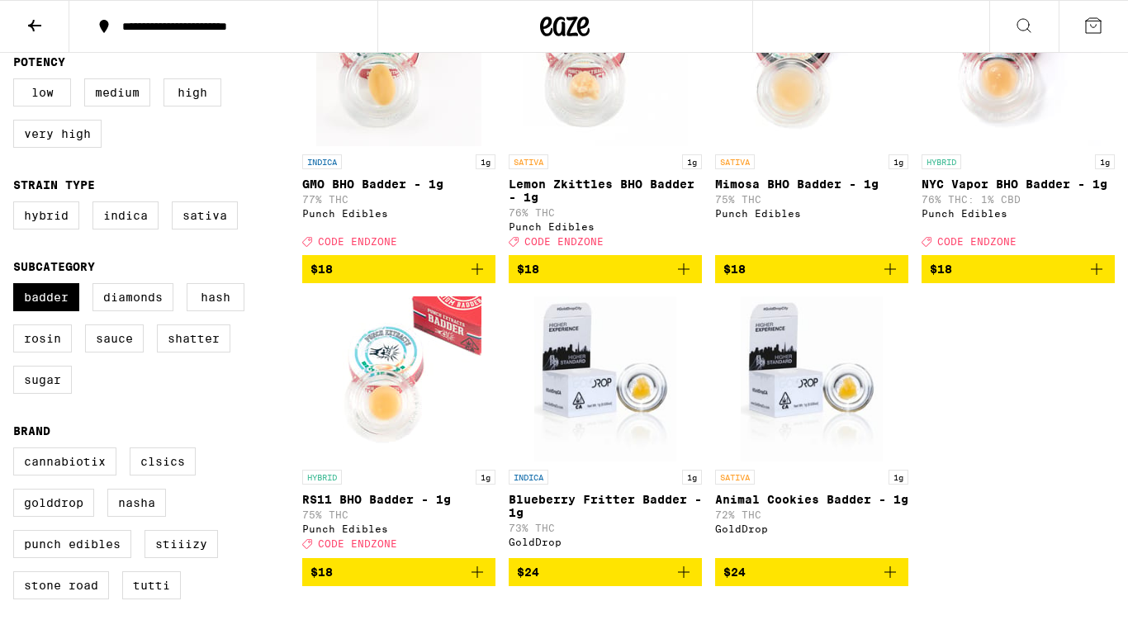
scroll to position [269, 0]
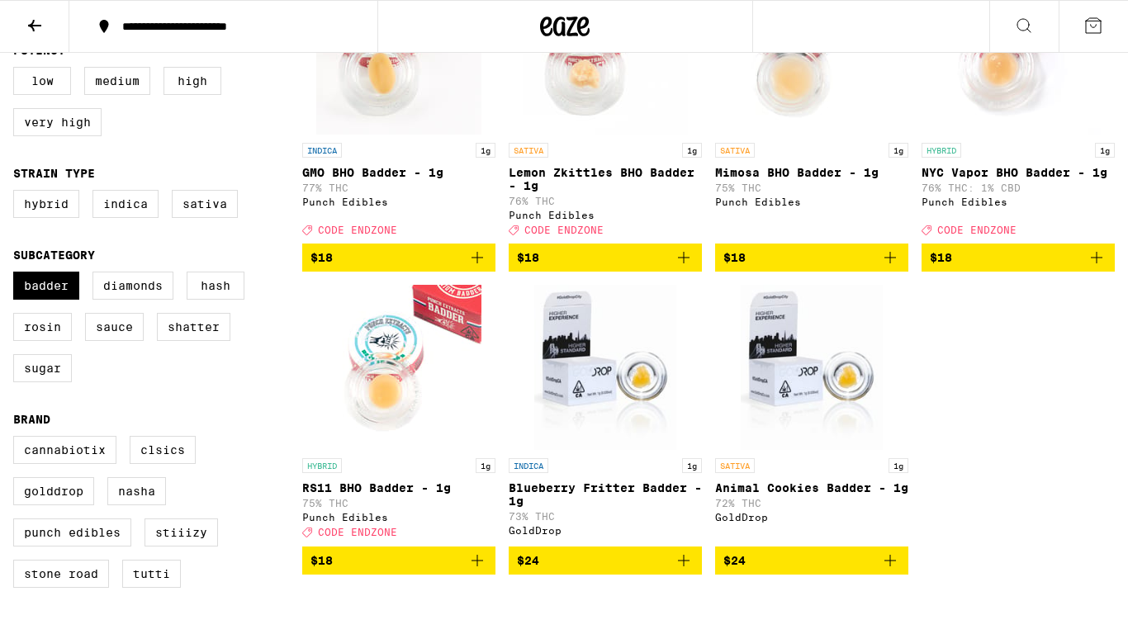
checkbox input "true"
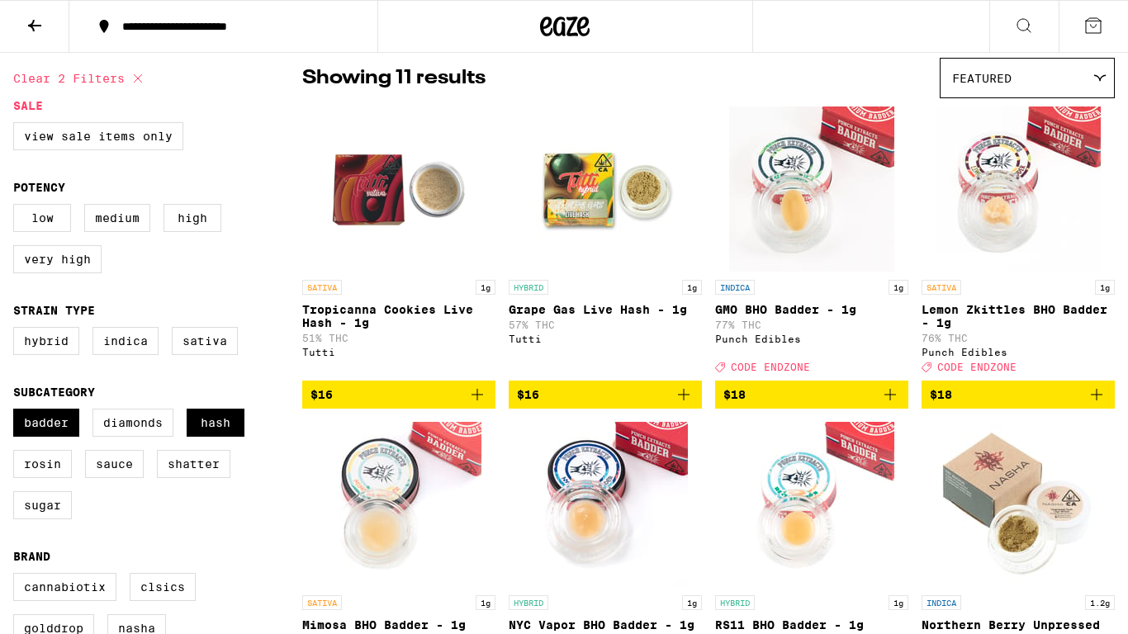
checkbox input "true"
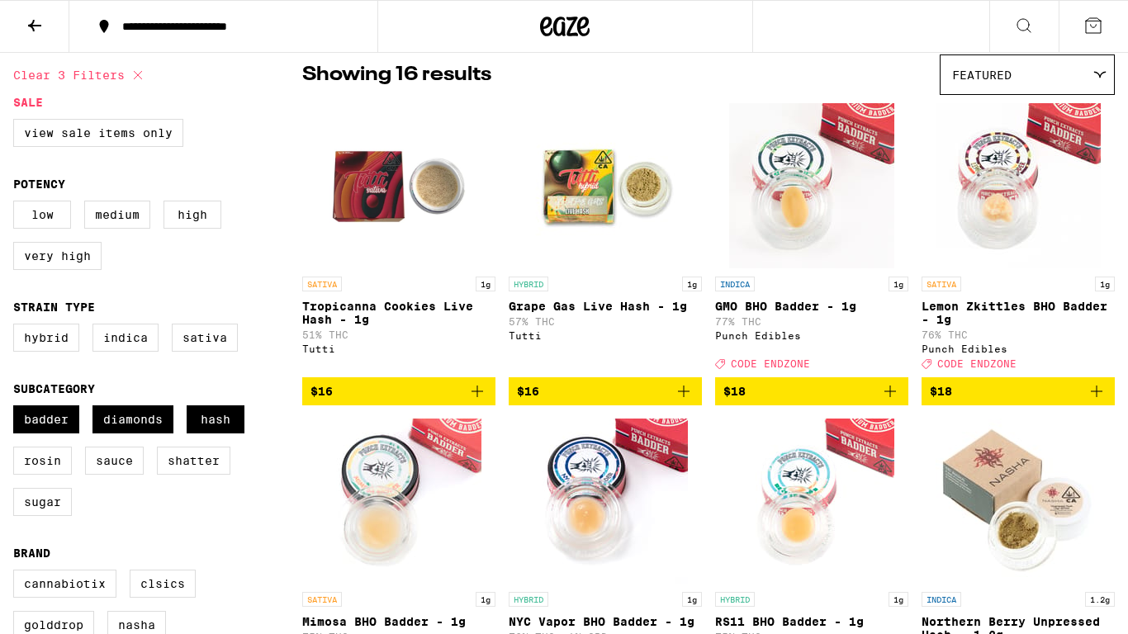
checkbox input "false"
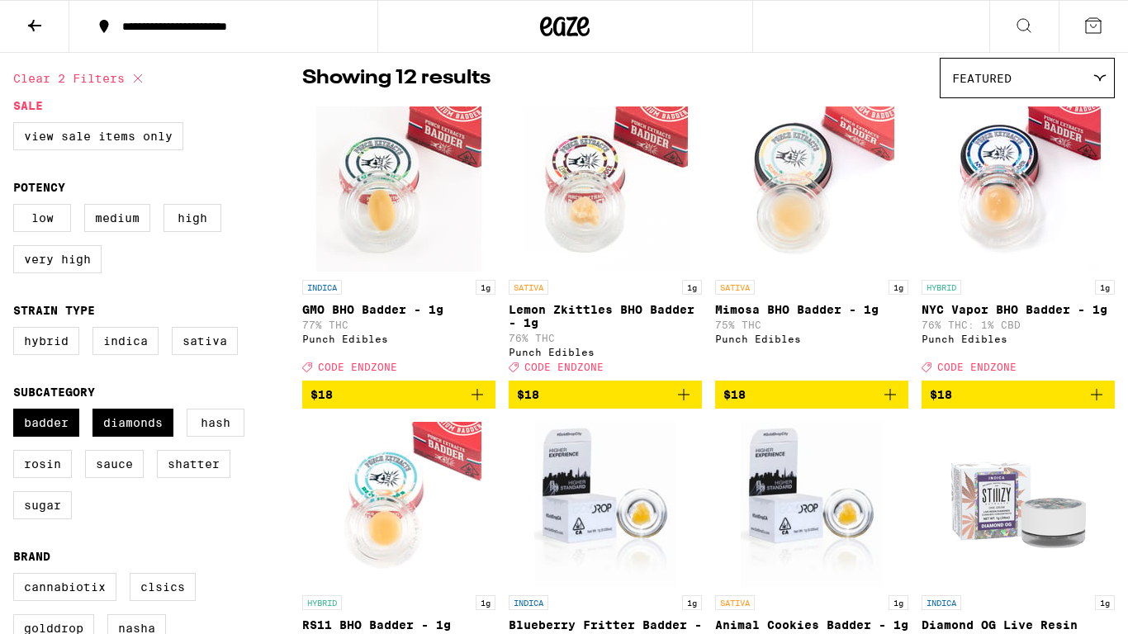
checkbox input "false"
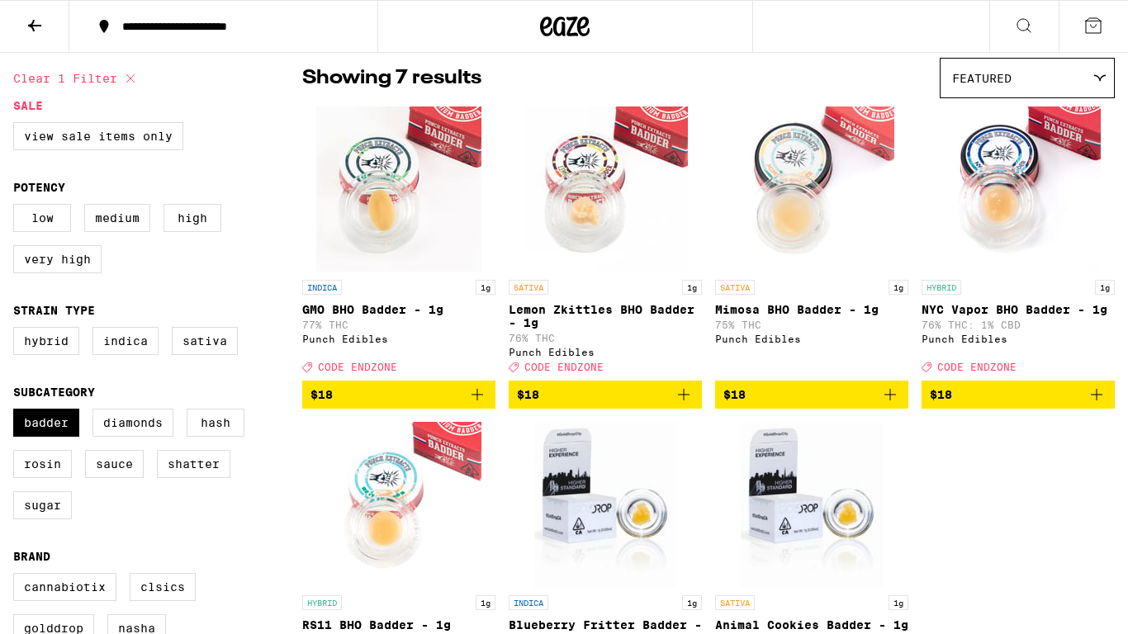
checkbox input "false"
